Goal: Task Accomplishment & Management: Use online tool/utility

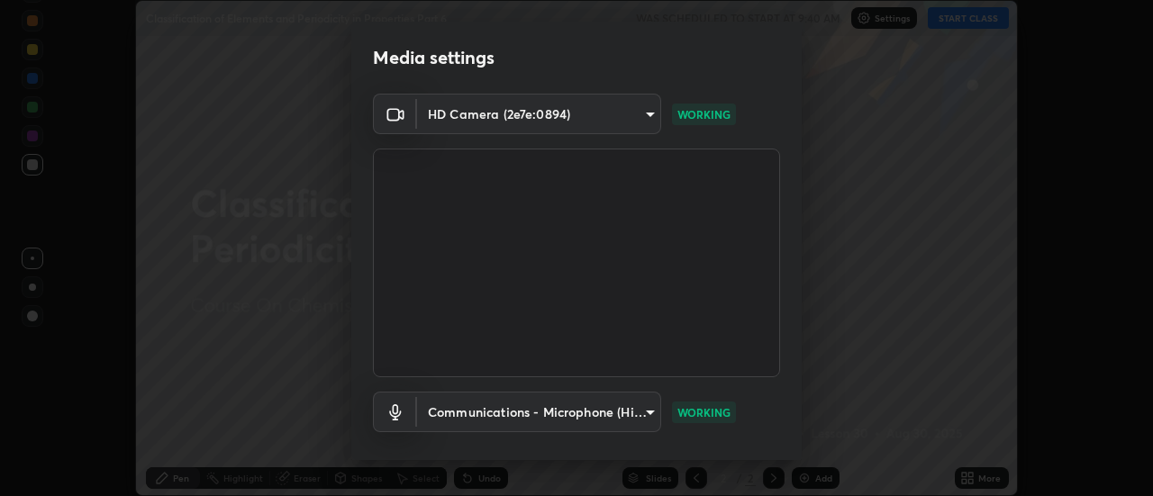
scroll to position [95, 0]
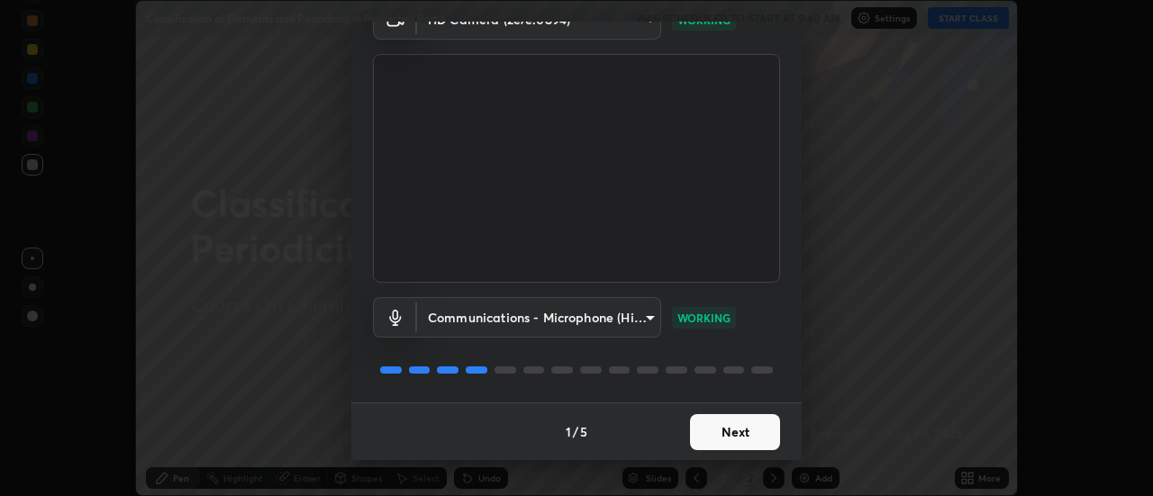
click at [739, 432] on button "Next" at bounding box center [735, 432] width 90 height 36
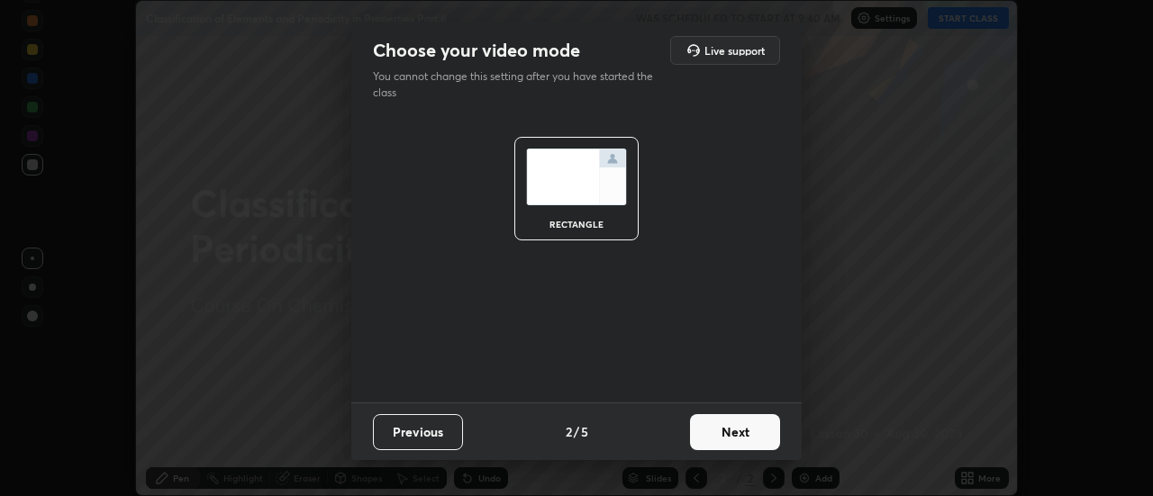
click at [747, 433] on button "Next" at bounding box center [735, 432] width 90 height 36
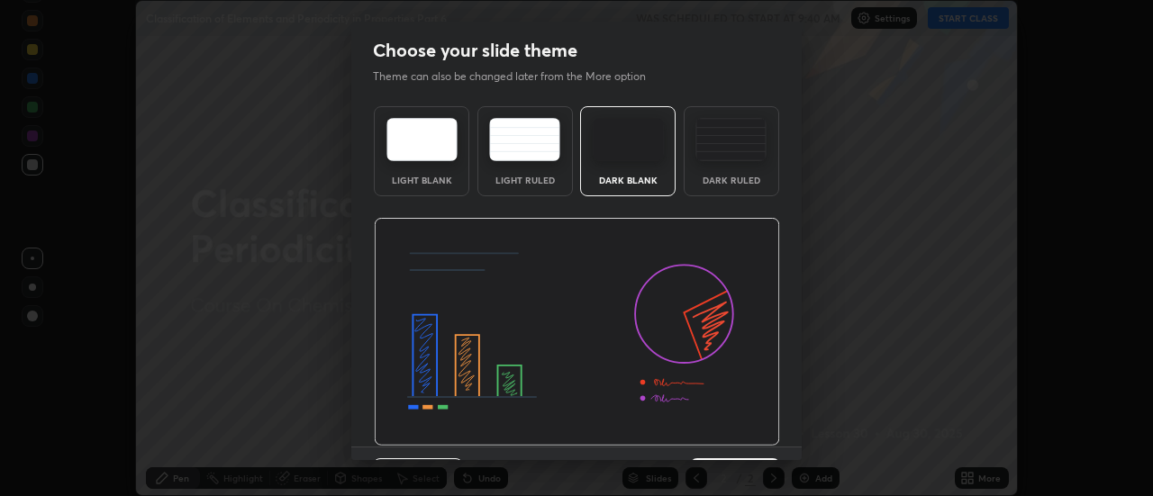
scroll to position [44, 0]
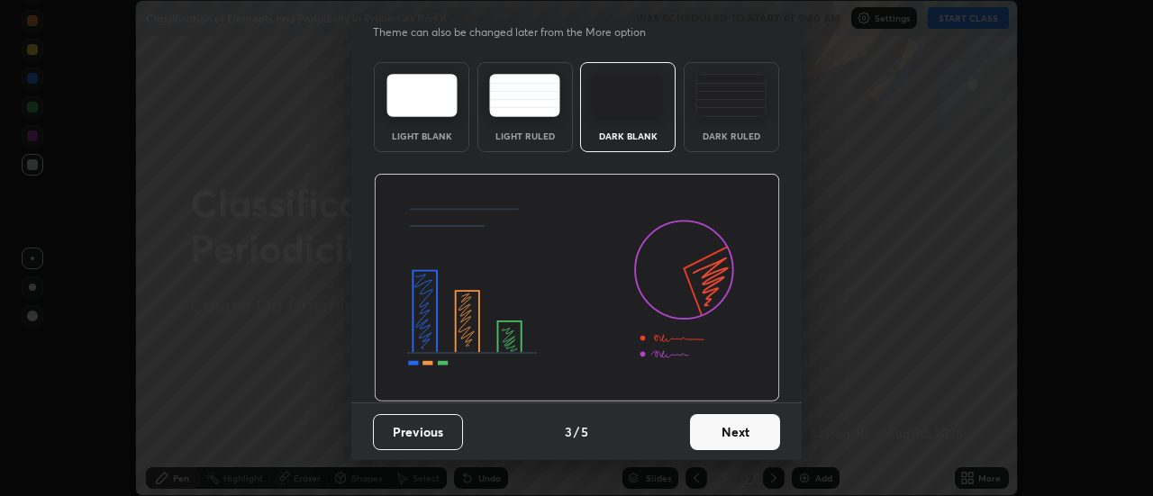
click at [739, 428] on button "Next" at bounding box center [735, 432] width 90 height 36
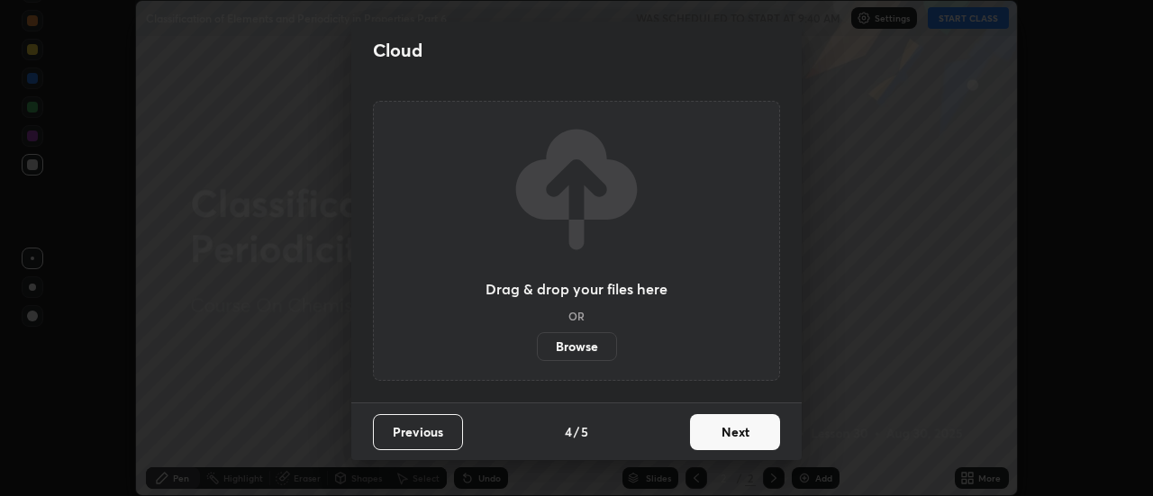
scroll to position [0, 0]
click at [745, 439] on button "Next" at bounding box center [735, 432] width 90 height 36
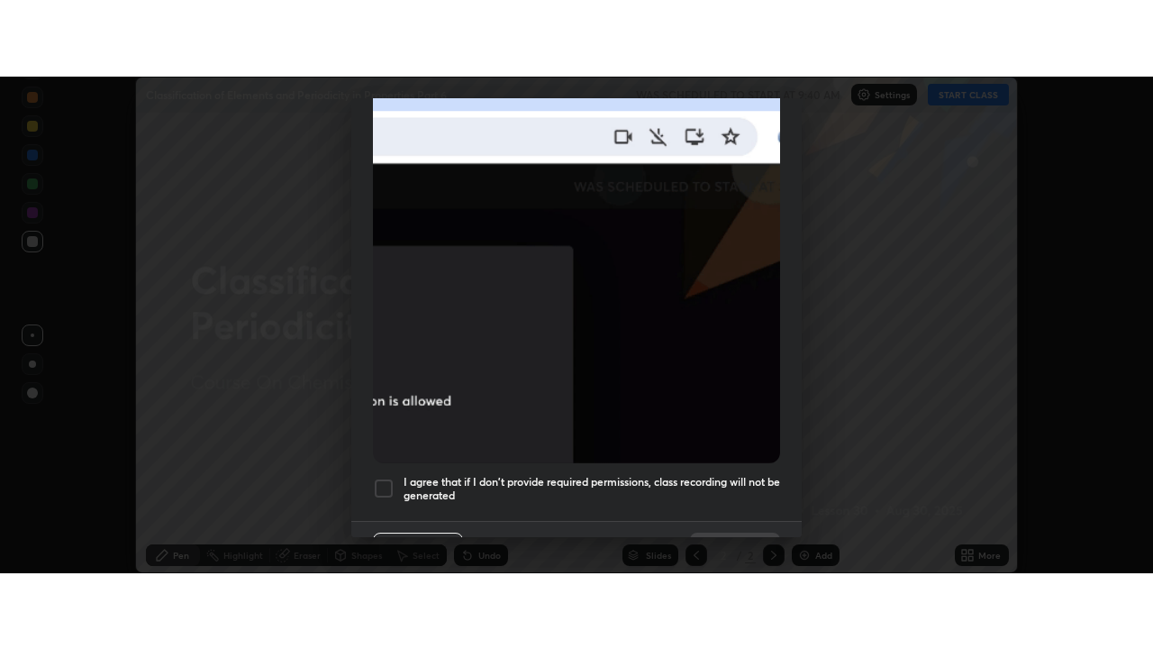
scroll to position [462, 0]
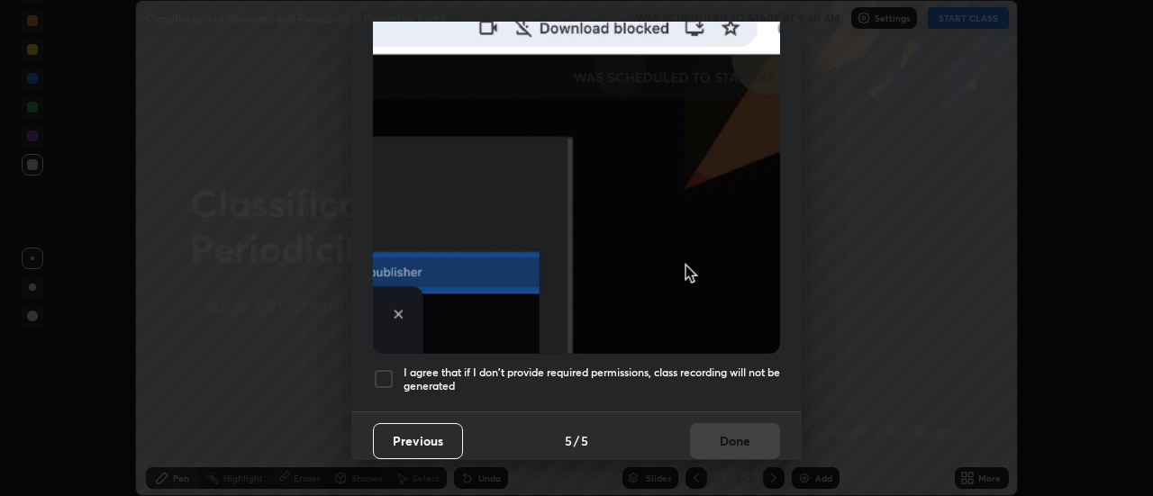
click at [386, 369] on div at bounding box center [384, 379] width 22 height 22
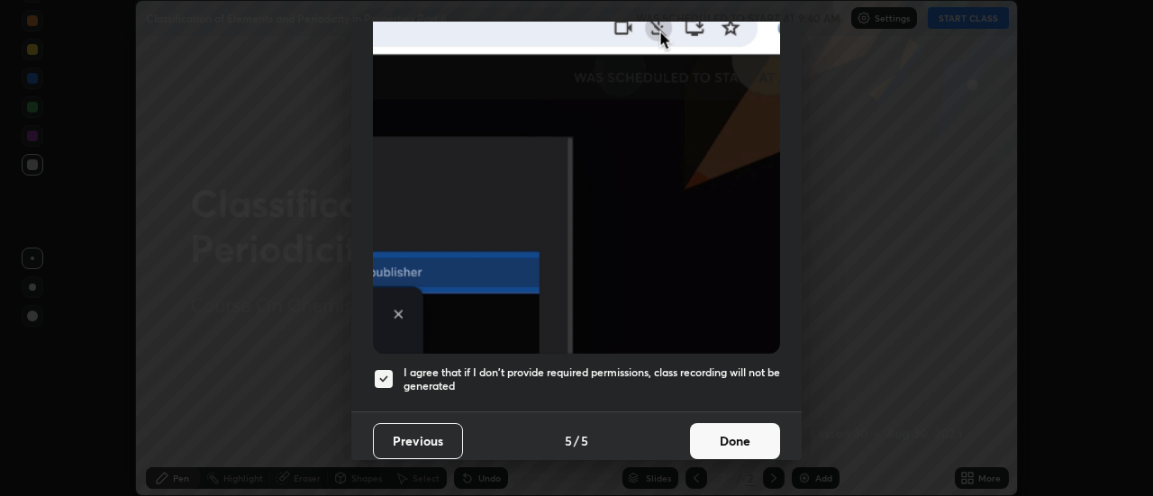
click at [736, 436] on button "Done" at bounding box center [735, 441] width 90 height 36
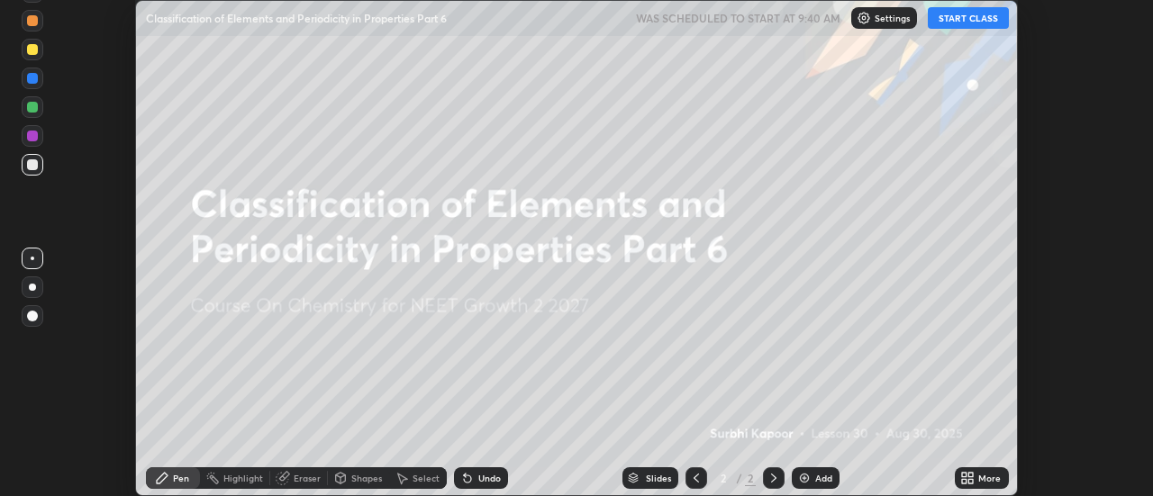
click at [954, 22] on button "START CLASS" at bounding box center [968, 18] width 81 height 22
click at [972, 476] on icon at bounding box center [971, 475] width 5 height 5
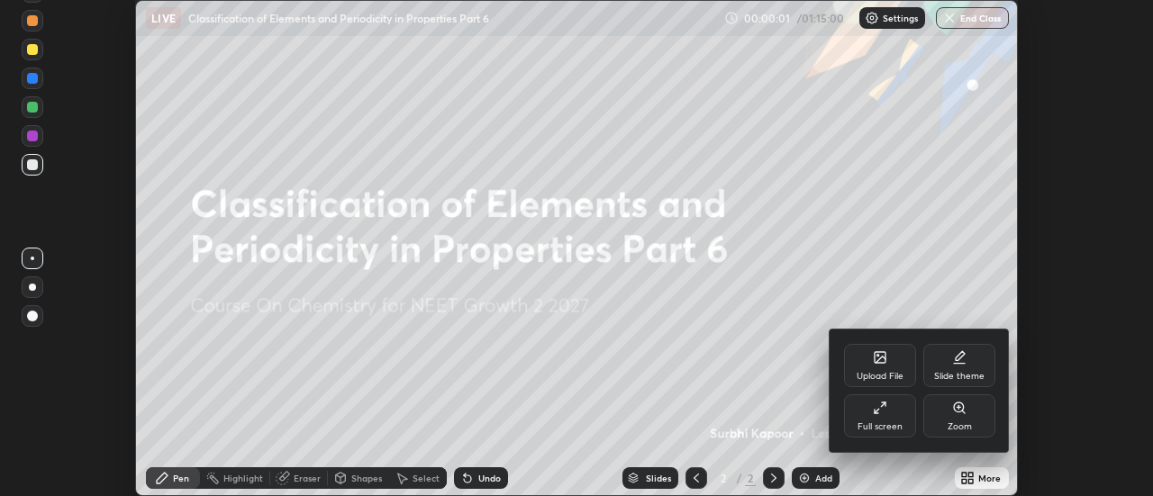
click at [894, 423] on div "Full screen" at bounding box center [879, 426] width 45 height 9
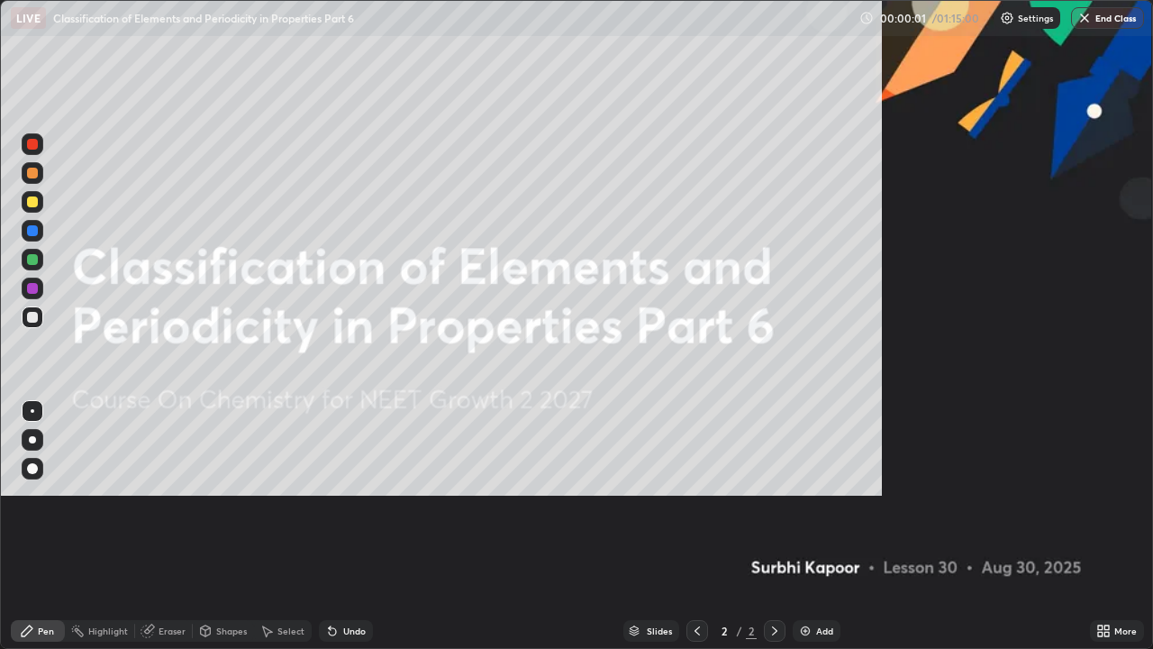
scroll to position [649, 1153]
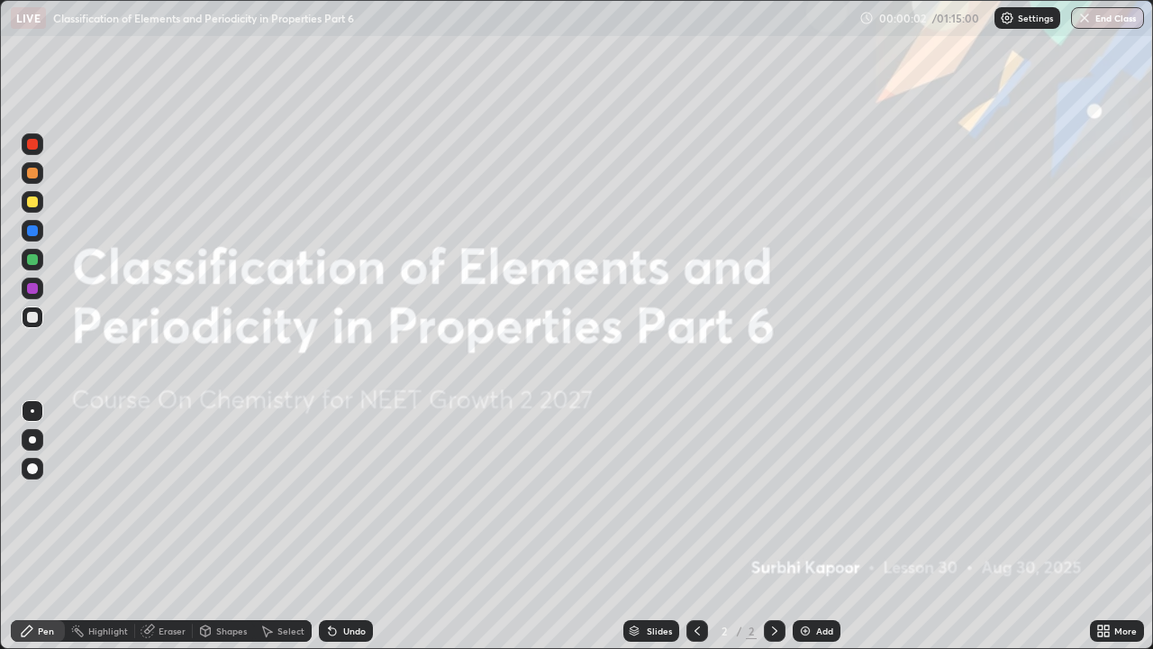
click at [813, 495] on div "Add" at bounding box center [817, 631] width 48 height 22
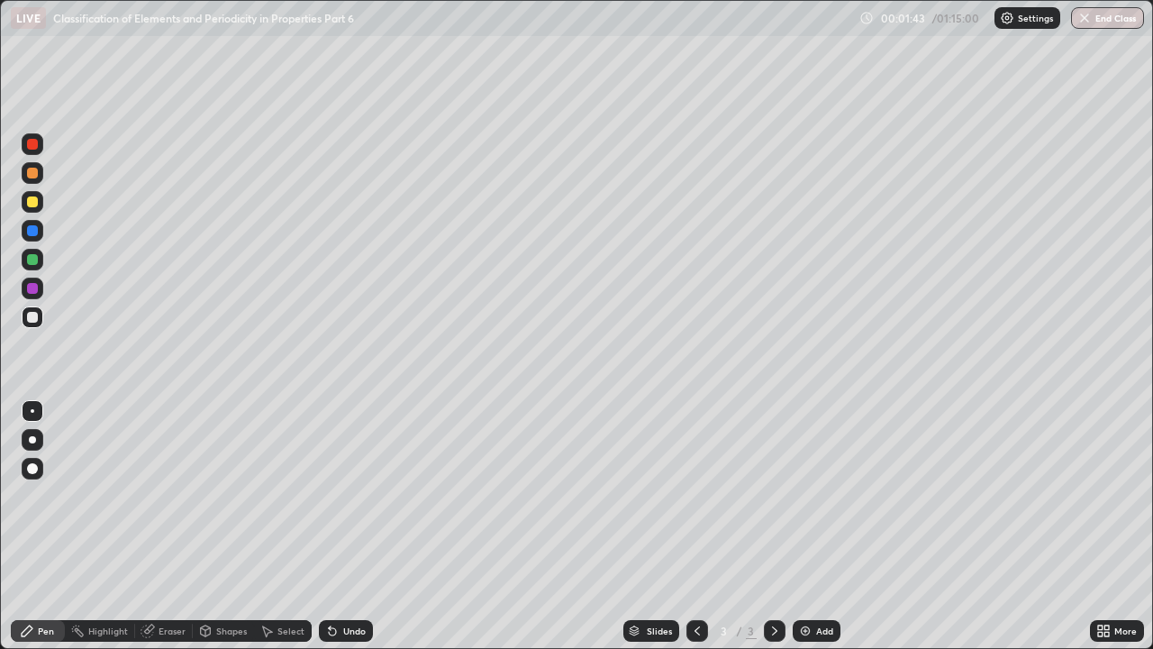
click at [351, 495] on div "Undo" at bounding box center [354, 630] width 23 height 9
click at [354, 495] on div "Undo" at bounding box center [354, 630] width 23 height 9
click at [168, 495] on div "Eraser" at bounding box center [172, 630] width 27 height 9
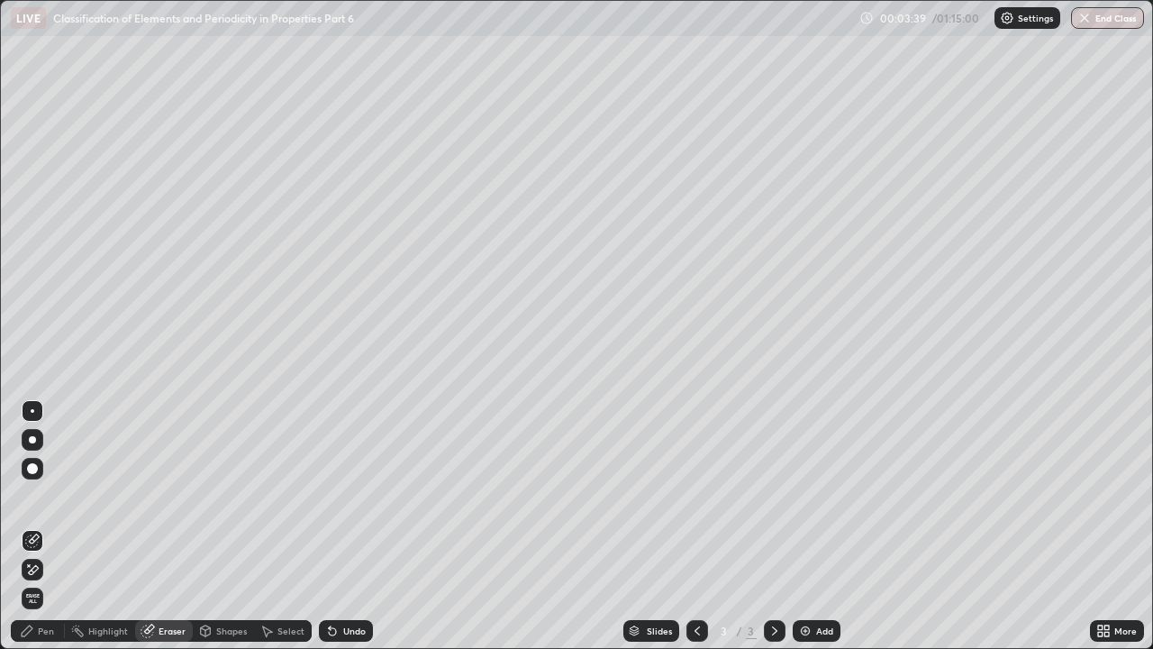
click at [55, 495] on div "Pen" at bounding box center [38, 631] width 54 height 22
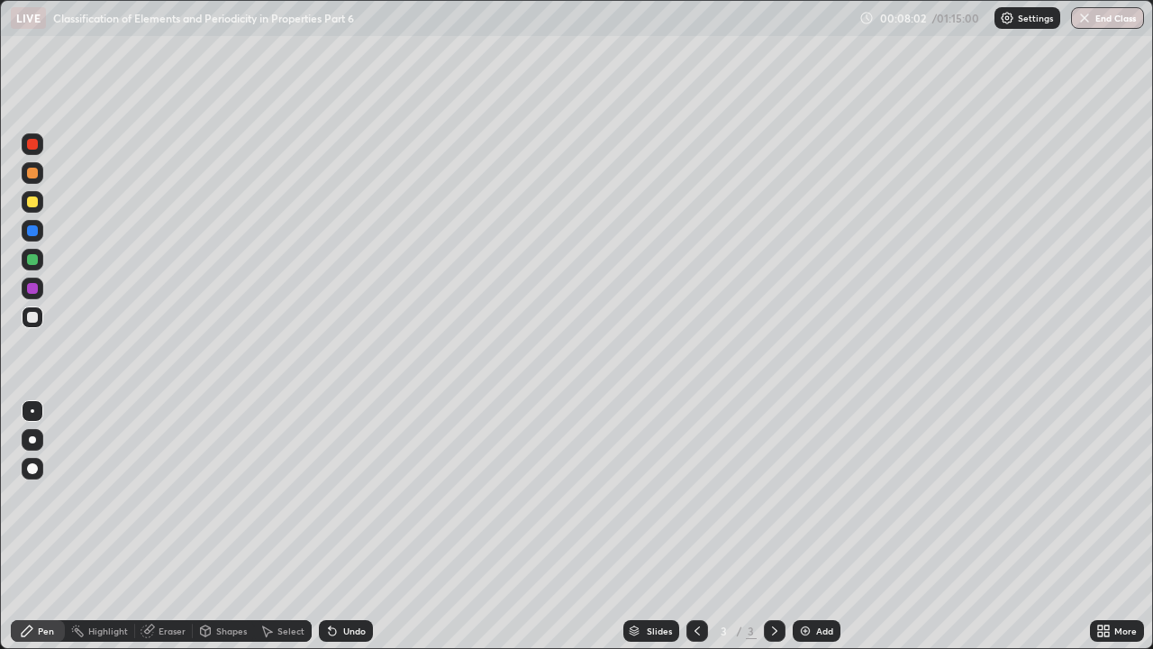
click at [177, 495] on div "Eraser" at bounding box center [172, 630] width 27 height 9
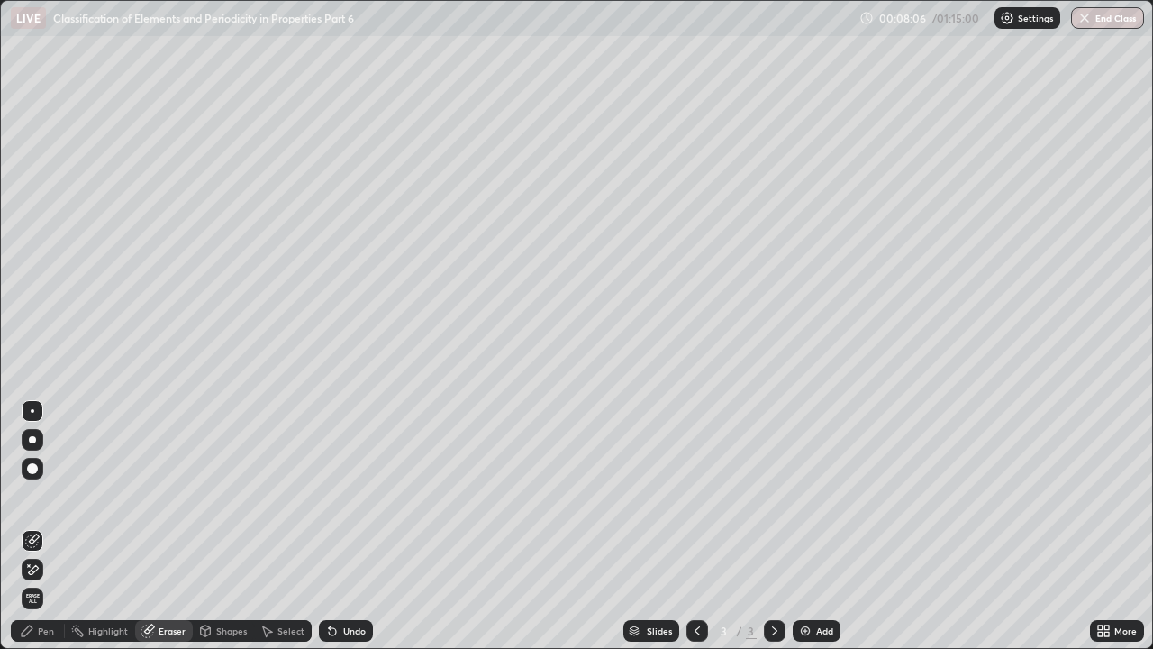
click at [45, 495] on div "Pen" at bounding box center [46, 630] width 16 height 9
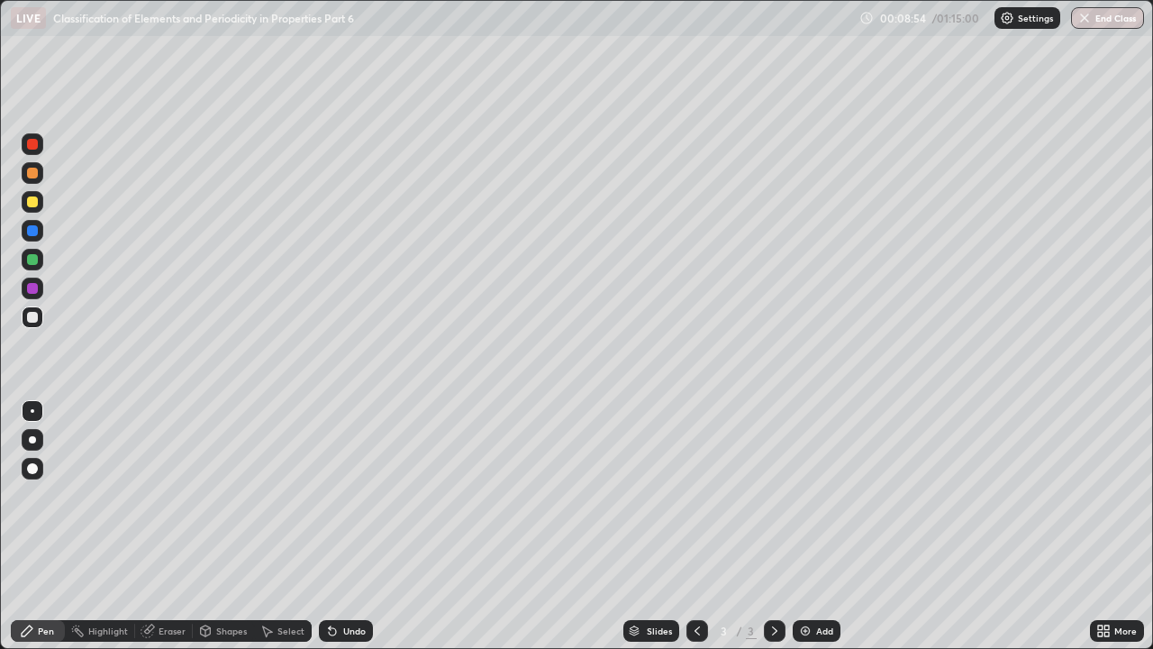
click at [821, 495] on div "Add" at bounding box center [824, 630] width 17 height 9
click at [23, 495] on div "Pen" at bounding box center [38, 630] width 54 height 36
click at [819, 495] on div "Add" at bounding box center [824, 630] width 17 height 9
click at [340, 495] on div "Undo" at bounding box center [346, 631] width 54 height 22
click at [348, 495] on div "Undo" at bounding box center [346, 631] width 54 height 22
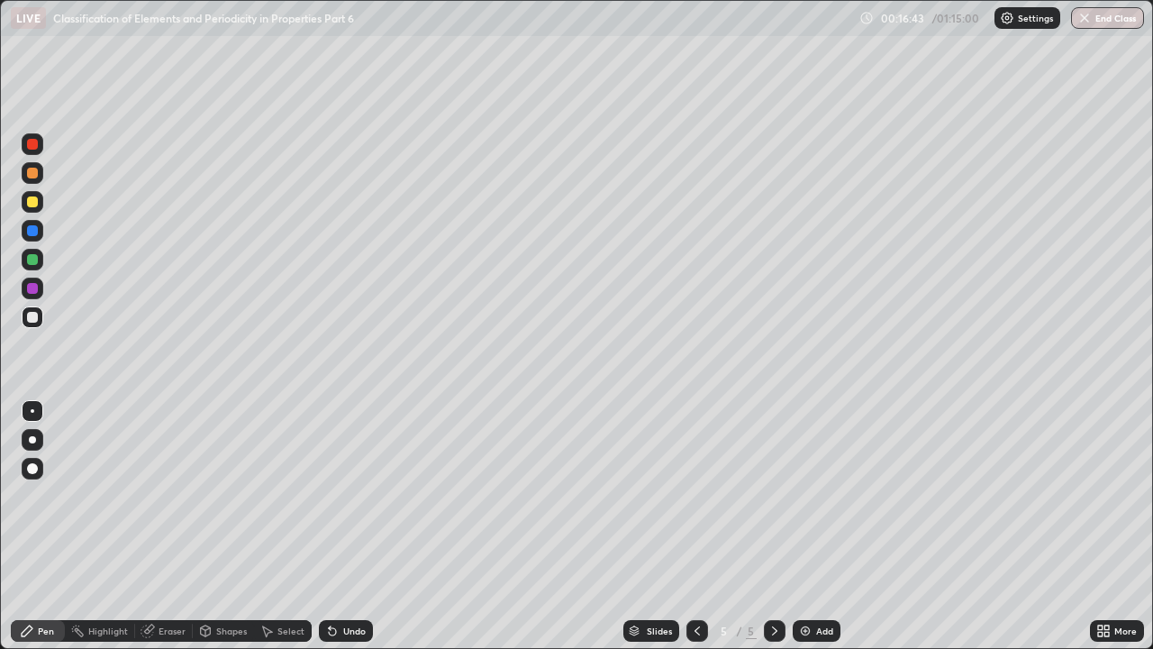
click at [695, 495] on icon at bounding box center [697, 630] width 14 height 14
click at [773, 495] on icon at bounding box center [774, 630] width 14 height 14
click at [816, 495] on div "Add" at bounding box center [824, 630] width 17 height 9
click at [334, 495] on div "Undo" at bounding box center [346, 631] width 54 height 22
click at [335, 495] on div "Undo" at bounding box center [346, 631] width 54 height 22
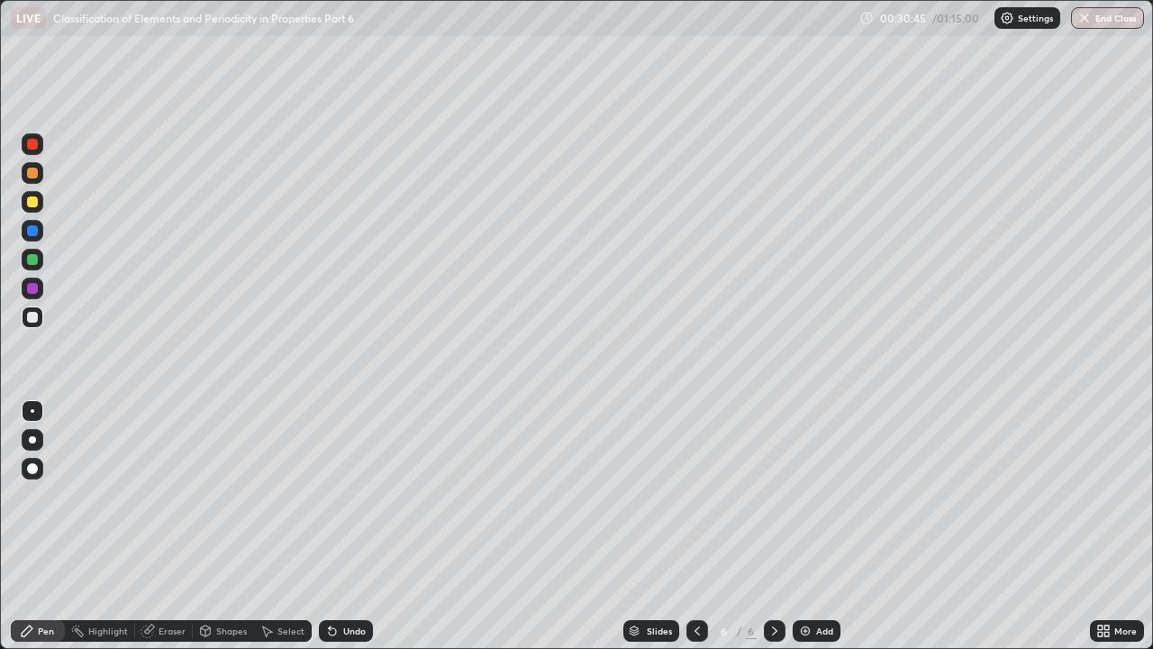
click at [333, 495] on div "Undo" at bounding box center [346, 631] width 54 height 22
click at [332, 495] on div "Undo" at bounding box center [346, 631] width 54 height 22
click at [331, 495] on div "Undo" at bounding box center [346, 631] width 54 height 22
click at [816, 495] on div "Add" at bounding box center [824, 630] width 17 height 9
click at [813, 495] on div "Add" at bounding box center [817, 631] width 48 height 22
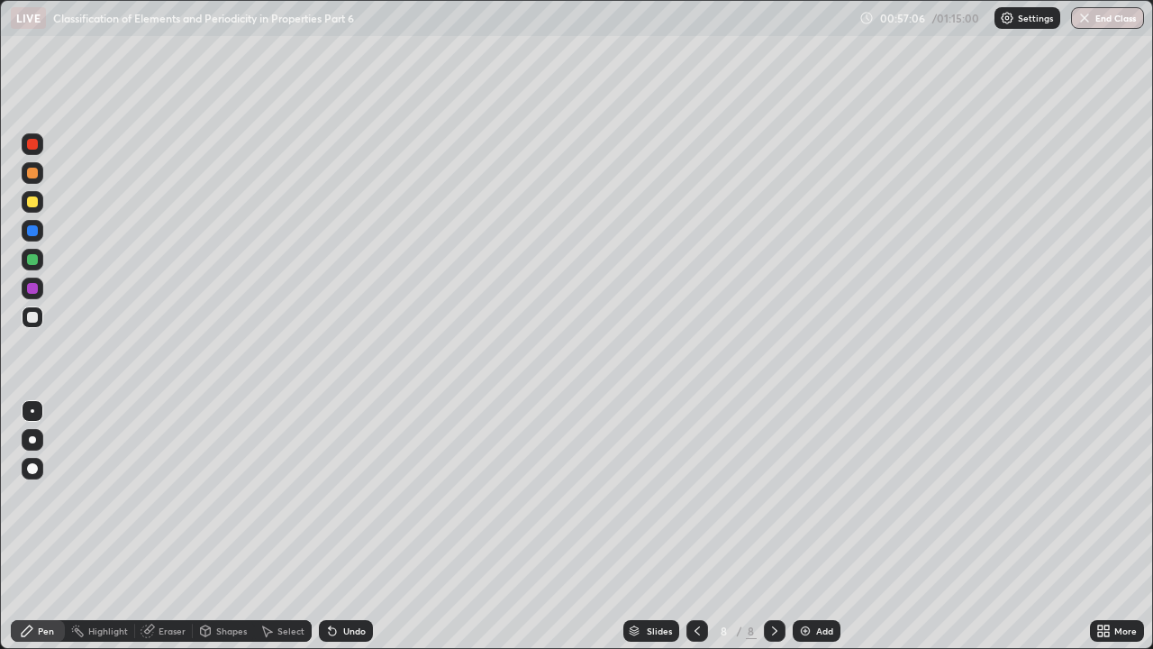
click at [826, 495] on div "Add" at bounding box center [817, 631] width 48 height 22
click at [816, 495] on div "Add" at bounding box center [824, 630] width 17 height 9
click at [703, 495] on div at bounding box center [696, 631] width 22 height 22
click at [694, 495] on icon at bounding box center [696, 630] width 5 height 9
click at [773, 495] on icon at bounding box center [774, 630] width 14 height 14
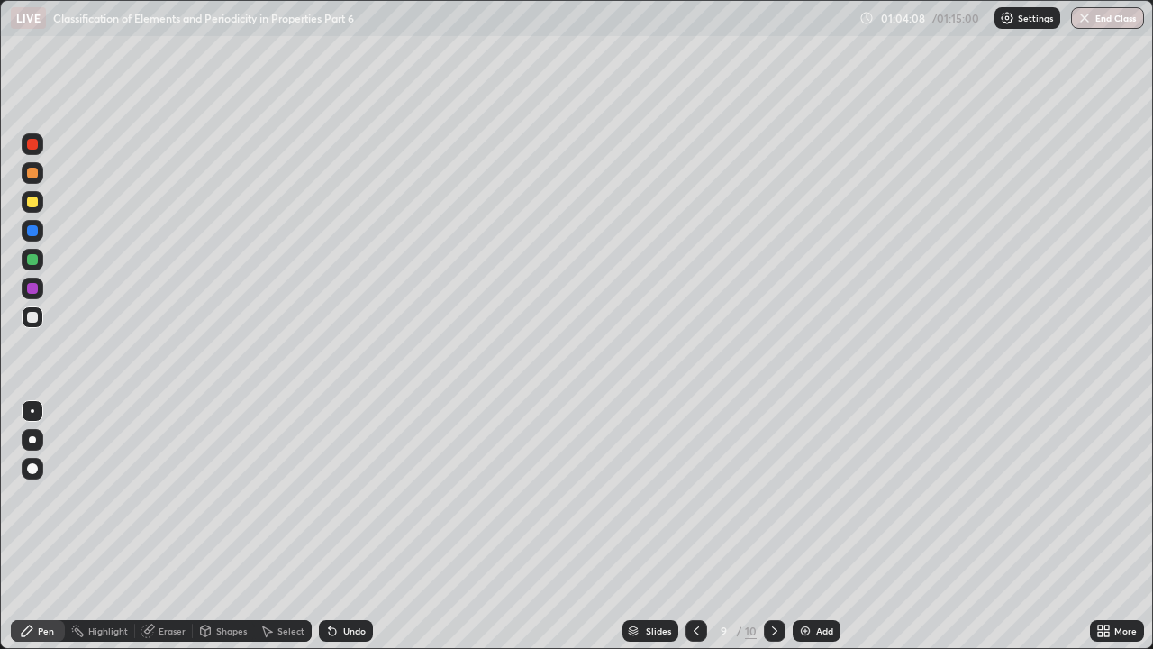
click at [771, 495] on icon at bounding box center [774, 630] width 14 height 14
click at [1105, 23] on button "End Class" at bounding box center [1108, 18] width 71 height 22
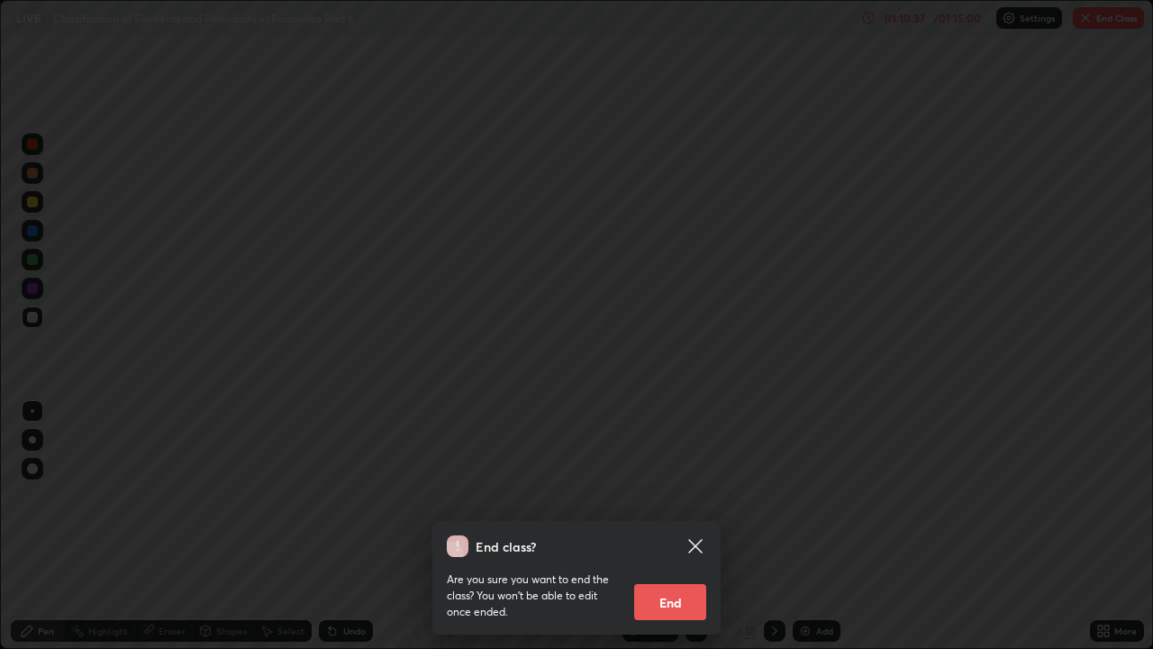
click at [691, 495] on button "End" at bounding box center [670, 602] width 72 height 36
